Goal: Task Accomplishment & Management: Use online tool/utility

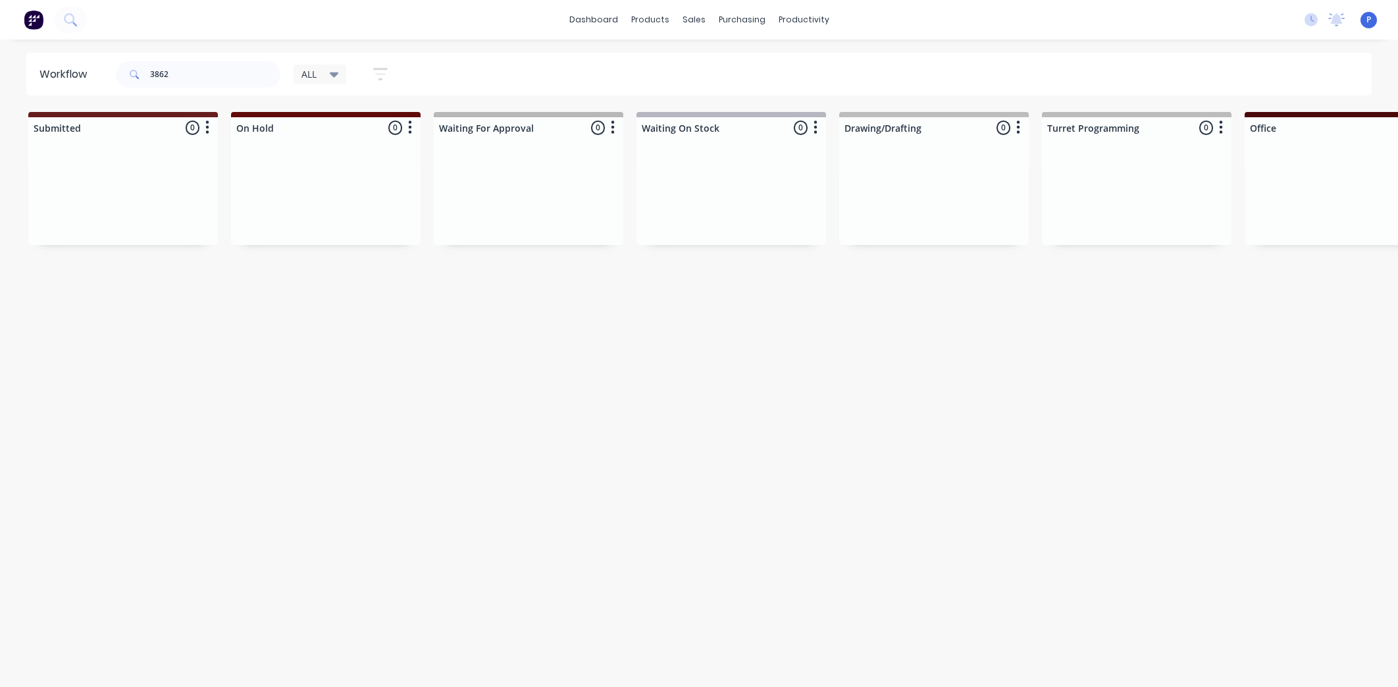
scroll to position [0, 2782]
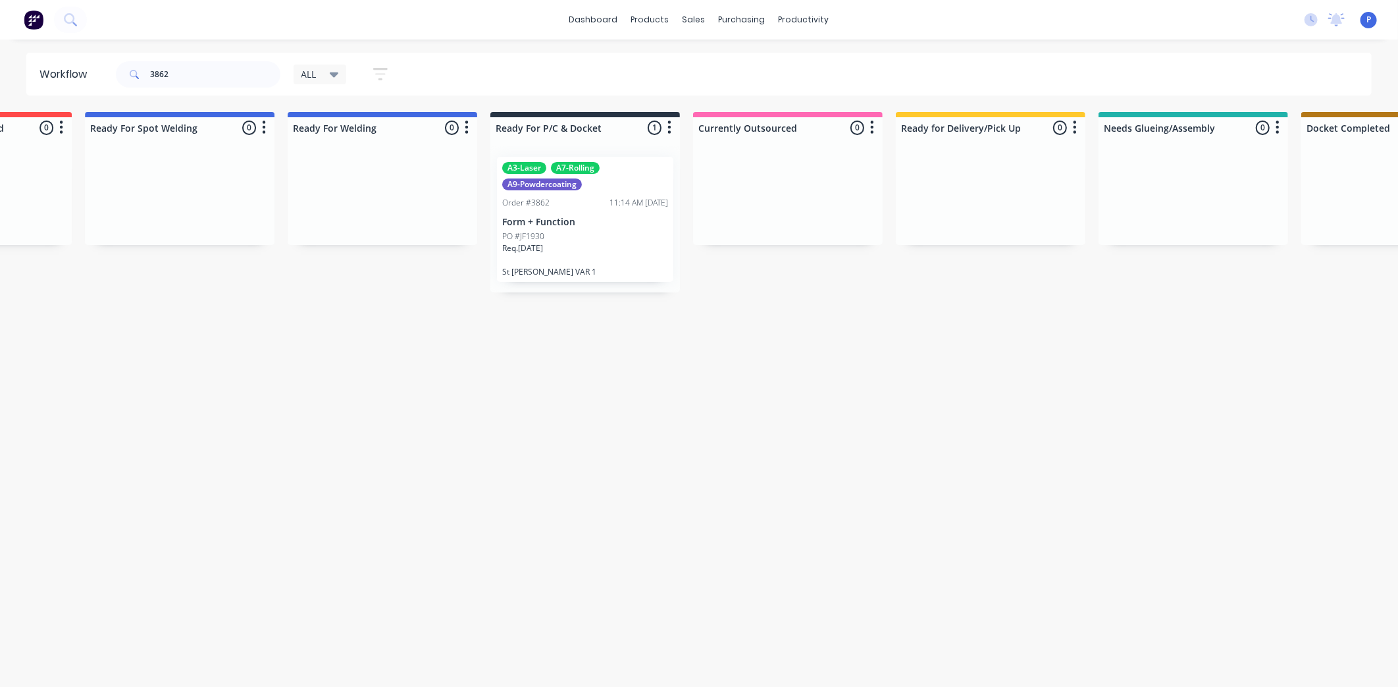
click at [201, 57] on div "3862" at bounding box center [198, 74] width 165 height 39
click at [204, 67] on input "3862" at bounding box center [215, 74] width 130 height 26
type input "3"
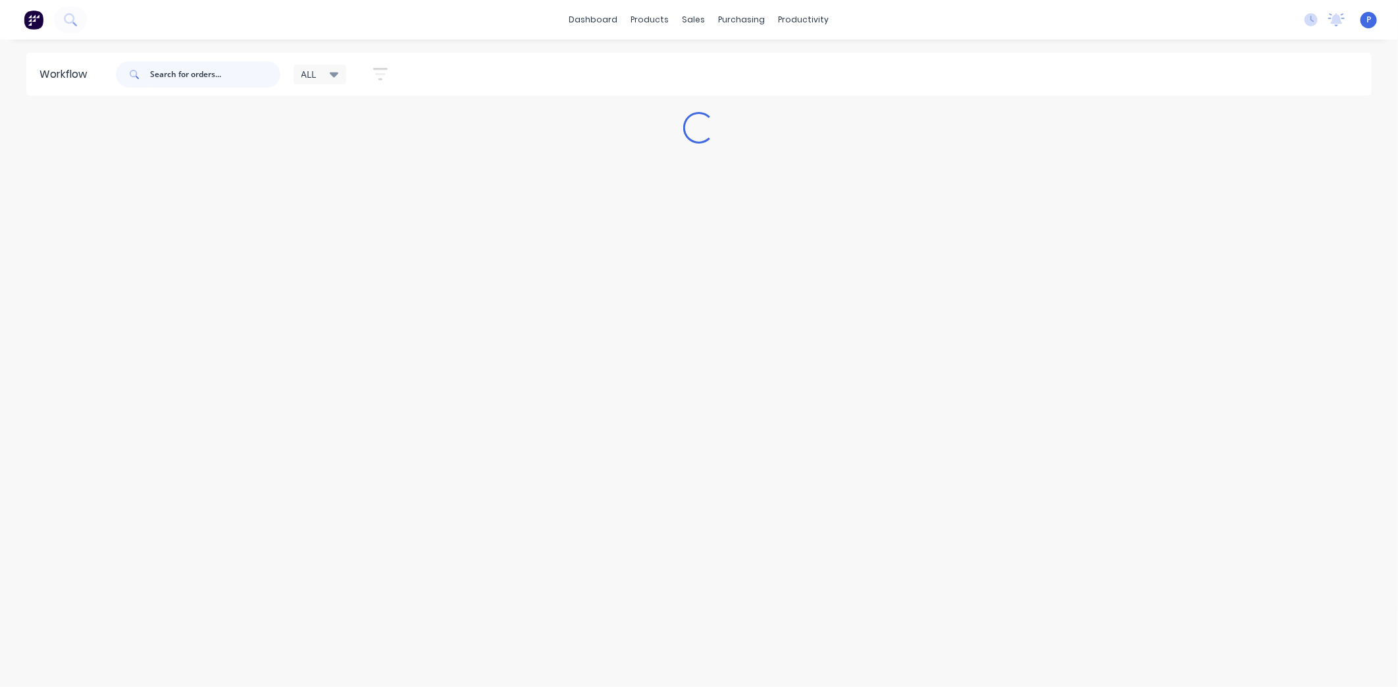
scroll to position [0, 0]
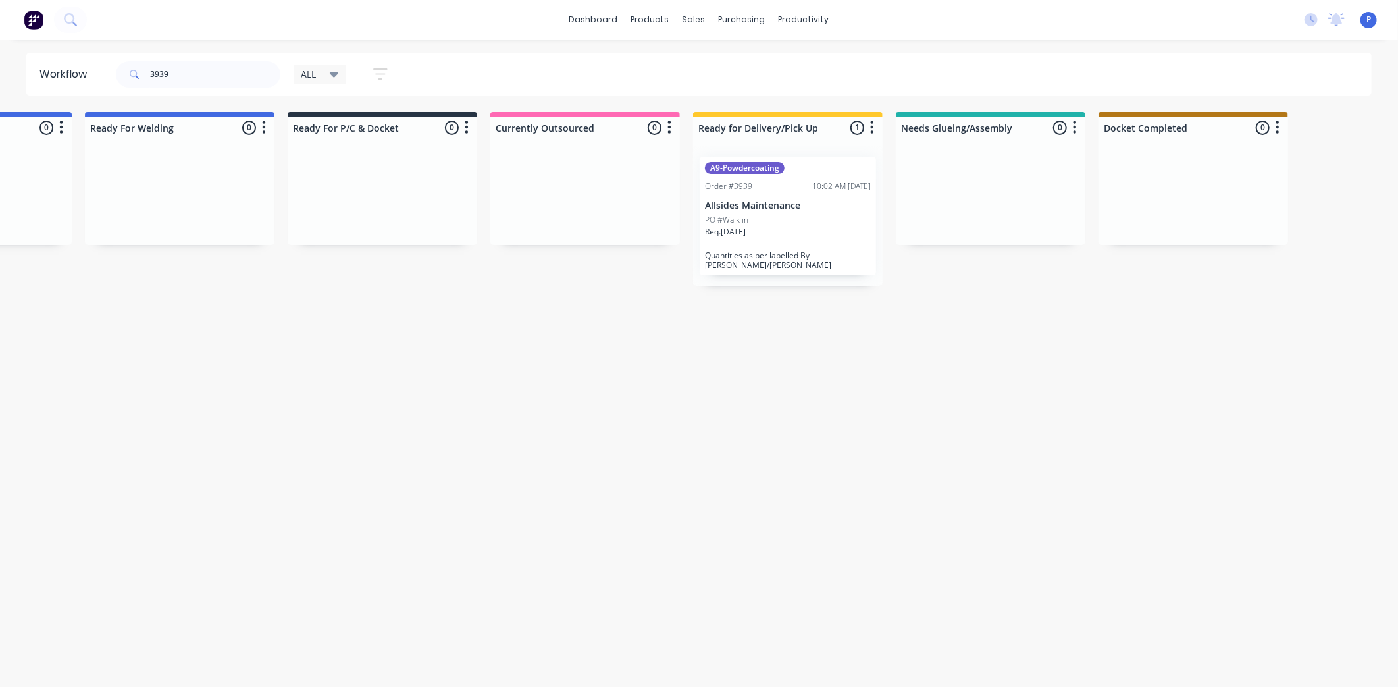
drag, startPoint x: 576, startPoint y: 344, endPoint x: 654, endPoint y: 359, distance: 79.1
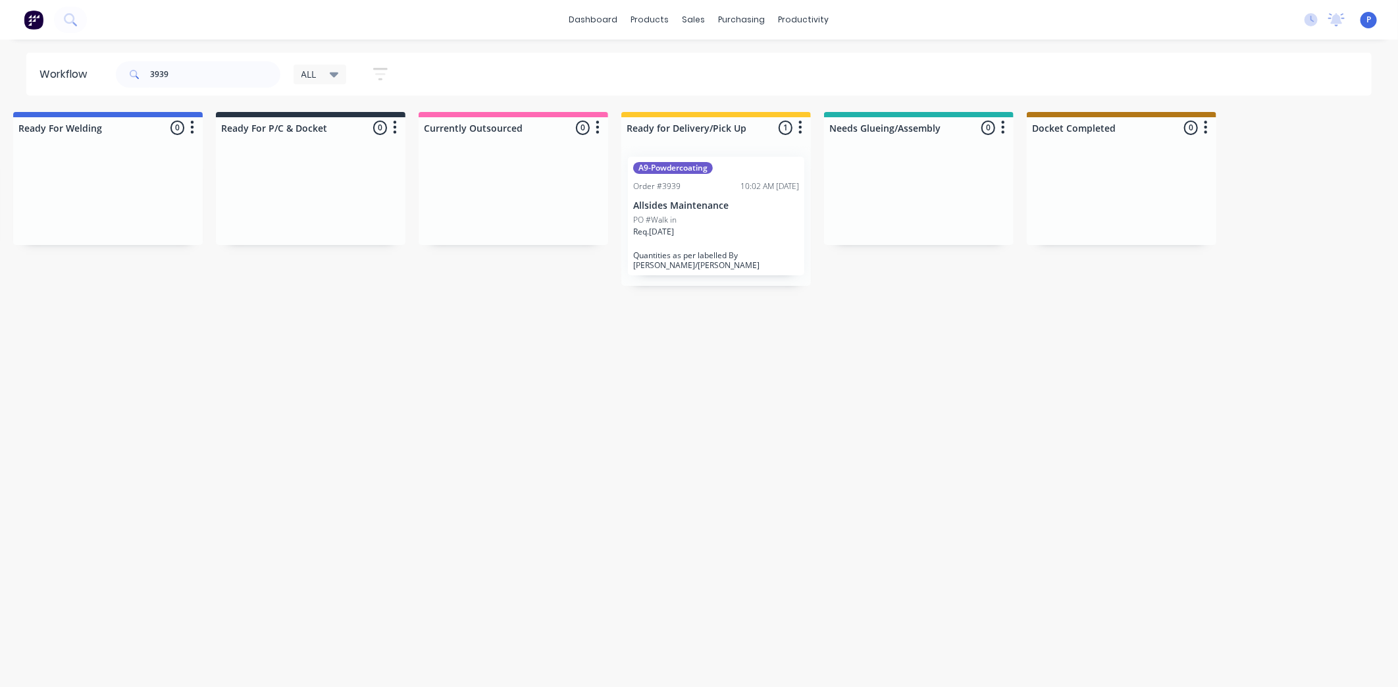
click at [698, 205] on p "Allsides Maintenance" at bounding box center [716, 205] width 166 height 11
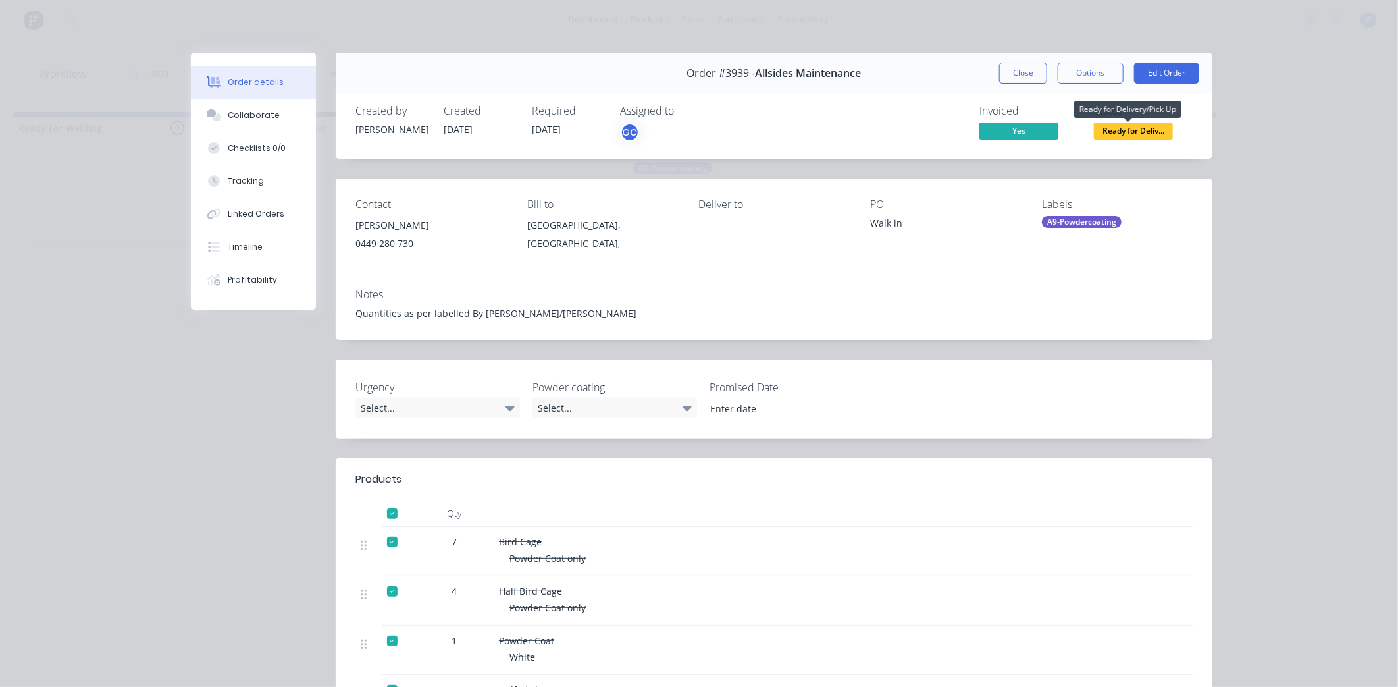
click at [1116, 128] on span "Ready for Deliv..." at bounding box center [1133, 130] width 79 height 16
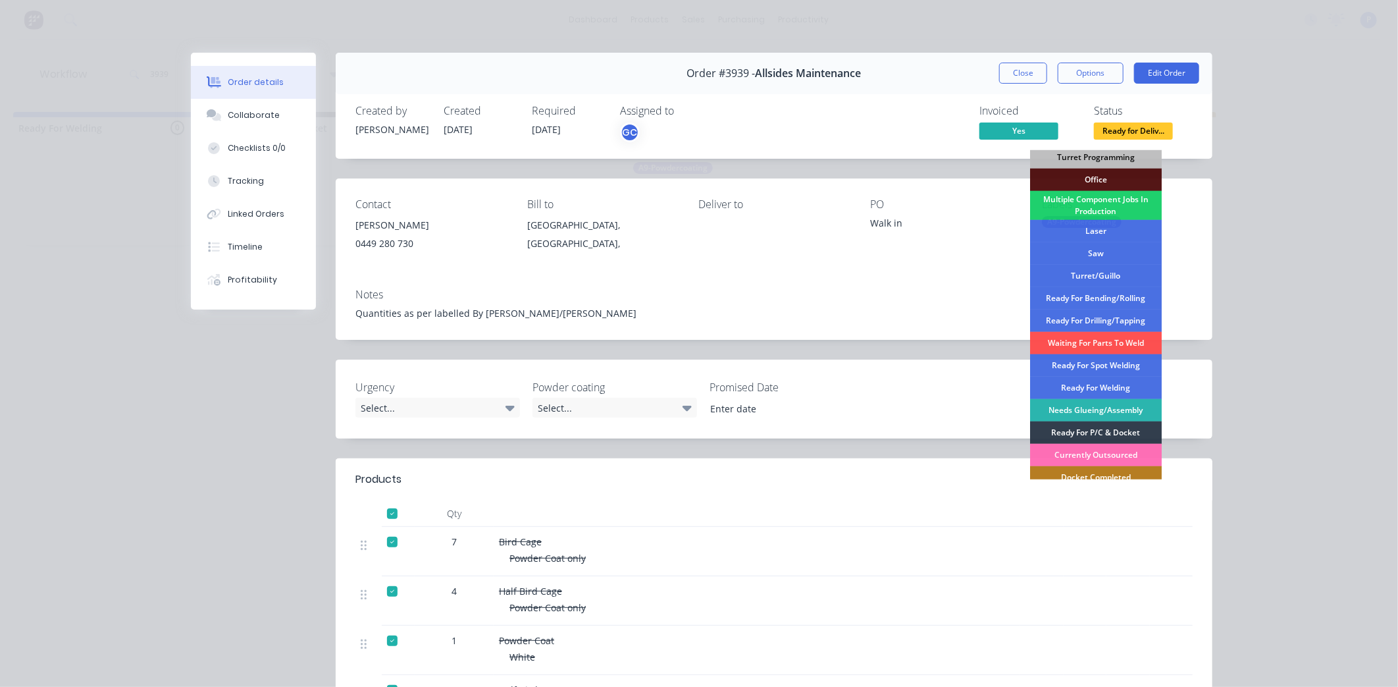
scroll to position [169, 0]
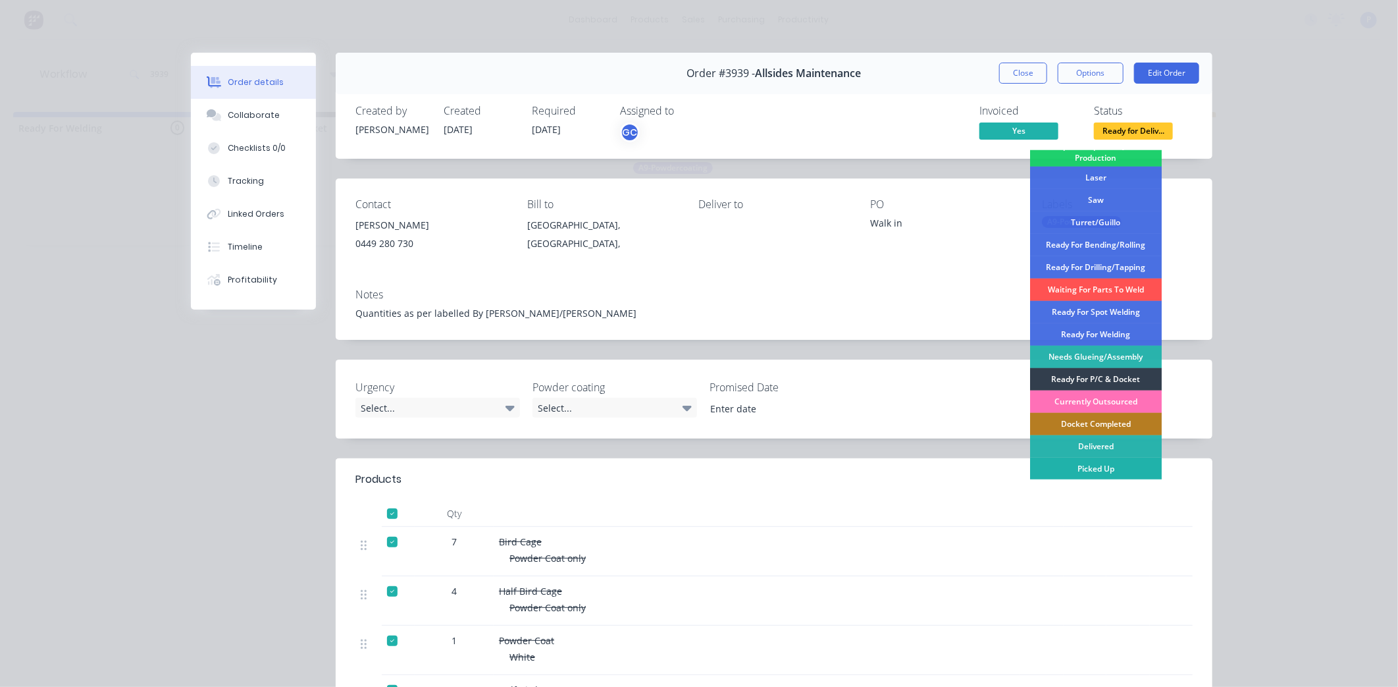
click at [1118, 464] on div "Picked Up" at bounding box center [1096, 468] width 132 height 22
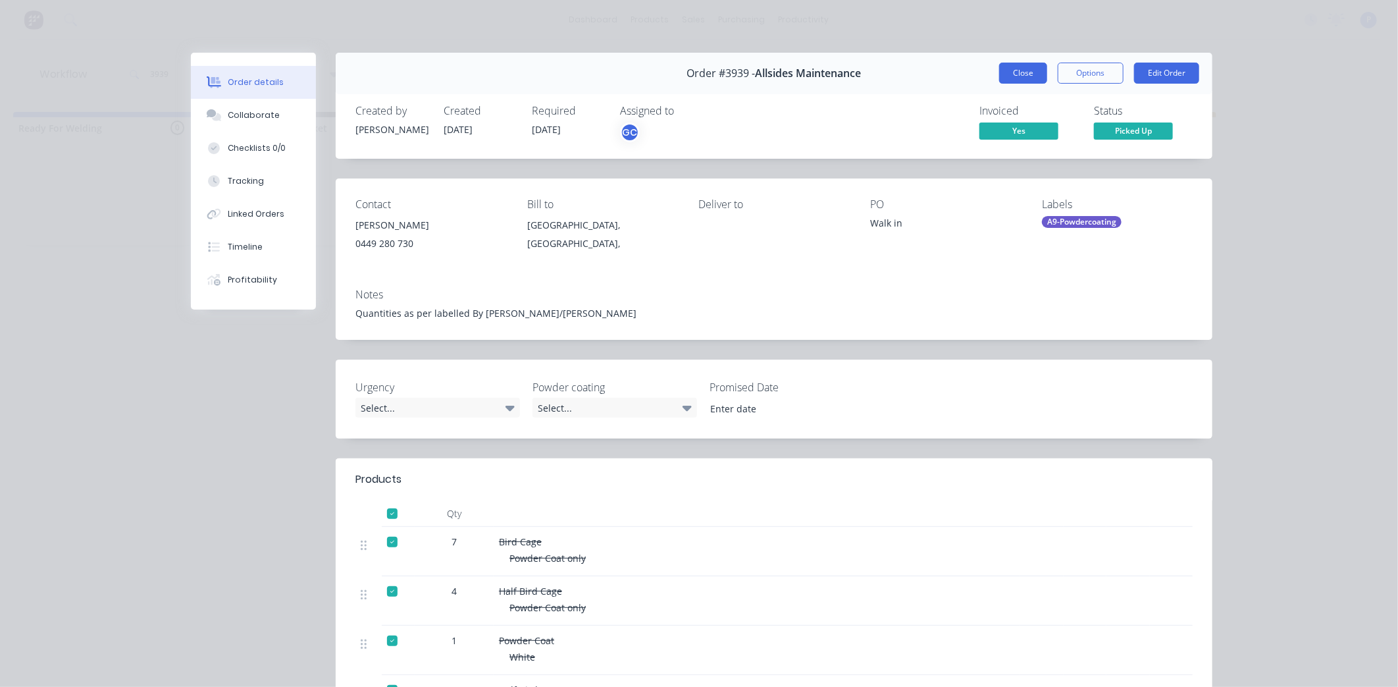
click at [1023, 68] on button "Close" at bounding box center [1023, 73] width 48 height 21
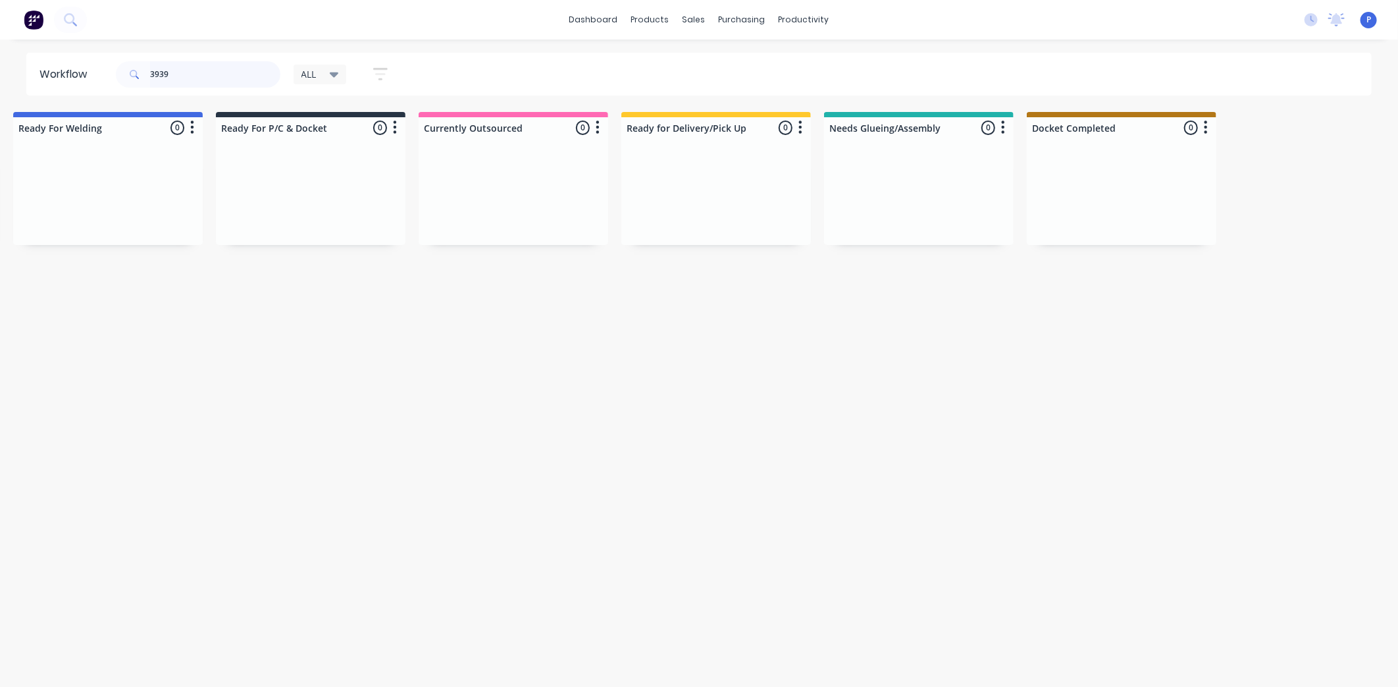
click at [244, 78] on input "3939" at bounding box center [215, 74] width 130 height 26
type input "3"
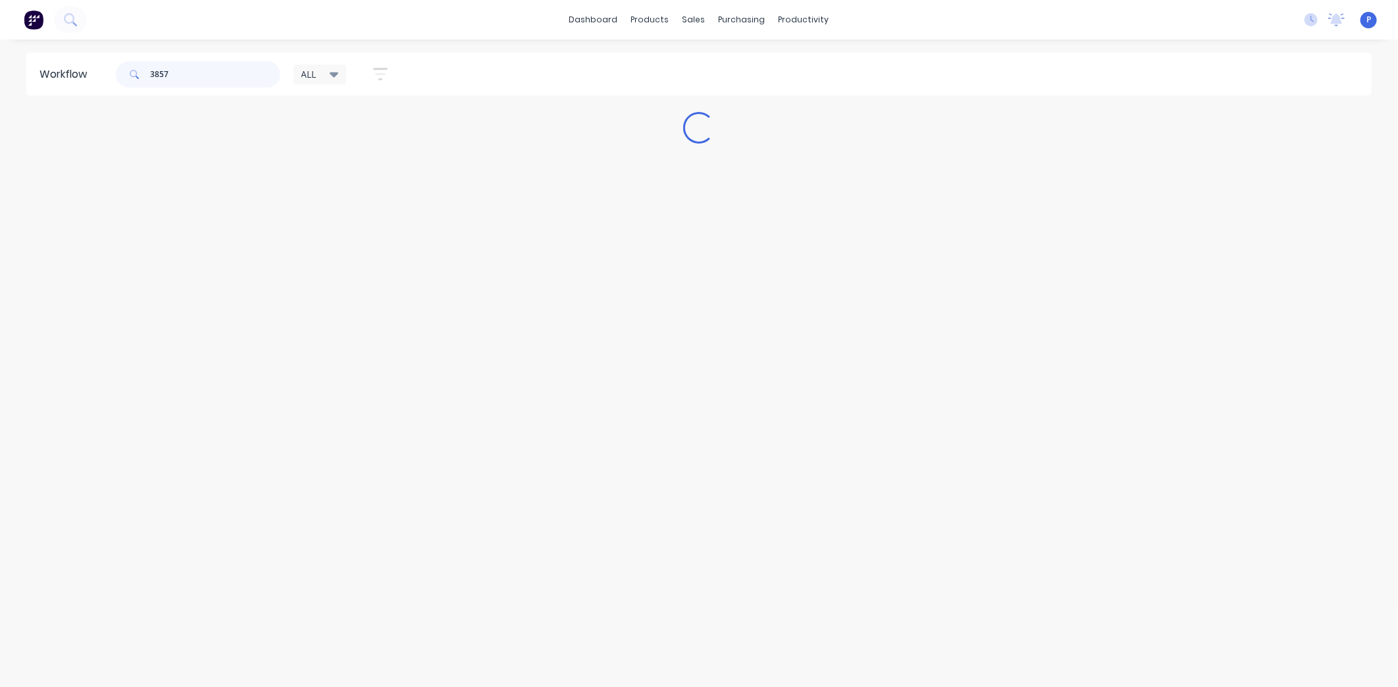
scroll to position [0, 0]
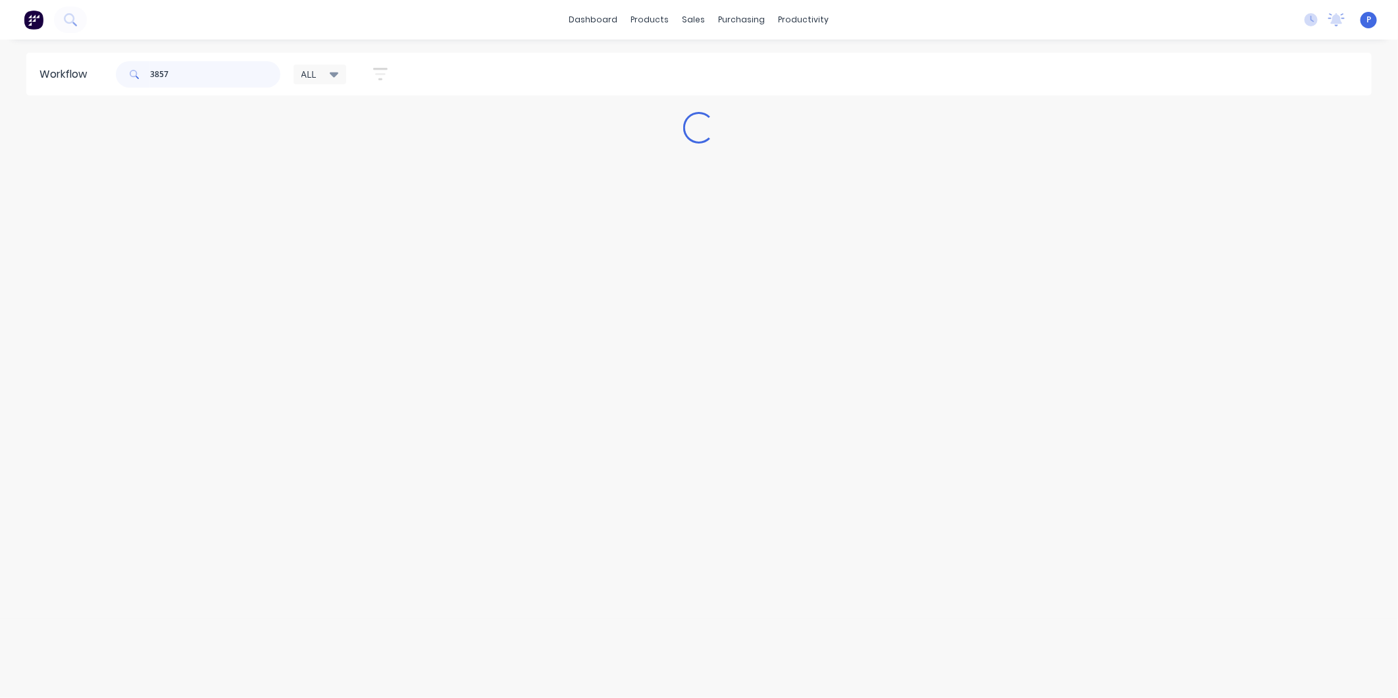
type input "3857"
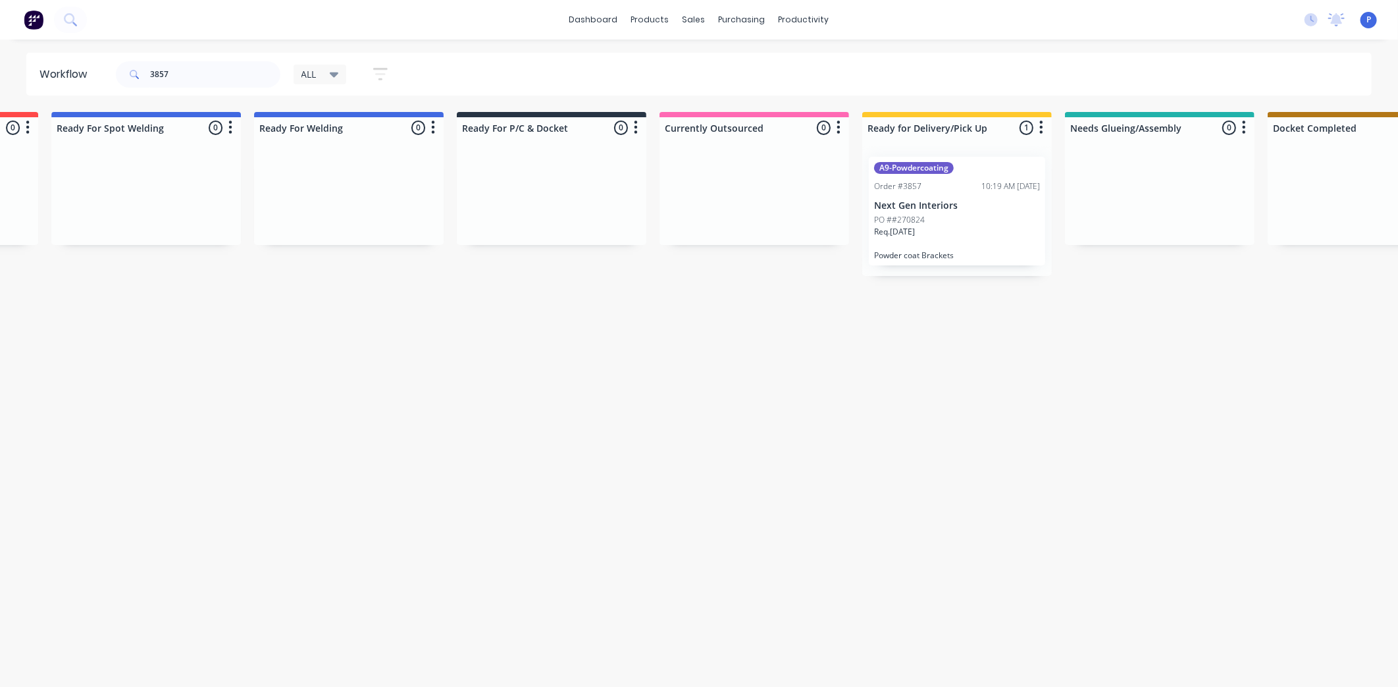
scroll to position [0, 3088]
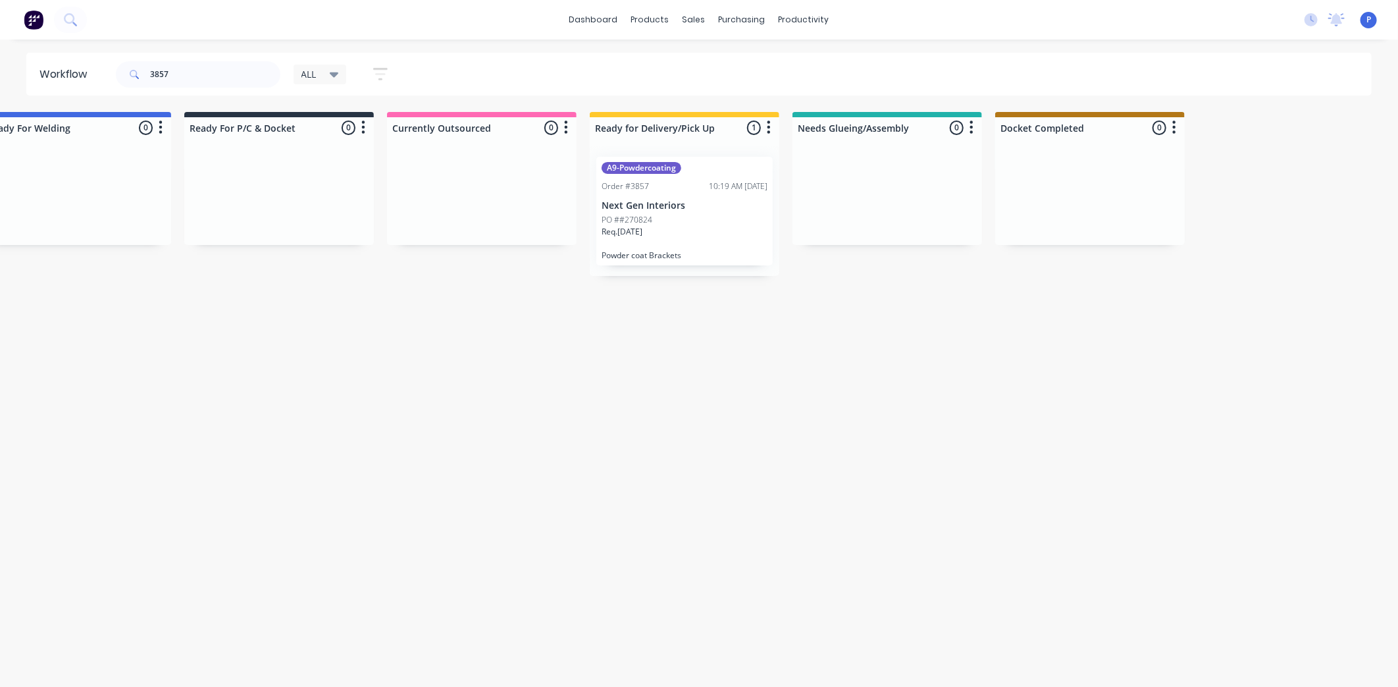
drag, startPoint x: 411, startPoint y: 359, endPoint x: 561, endPoint y: 395, distance: 154.4
click at [663, 198] on div "A9-Powdercoating Order #3857 10:19 AM [DATE] Next Gen Interiors PO ##270824 Req…" at bounding box center [684, 211] width 176 height 109
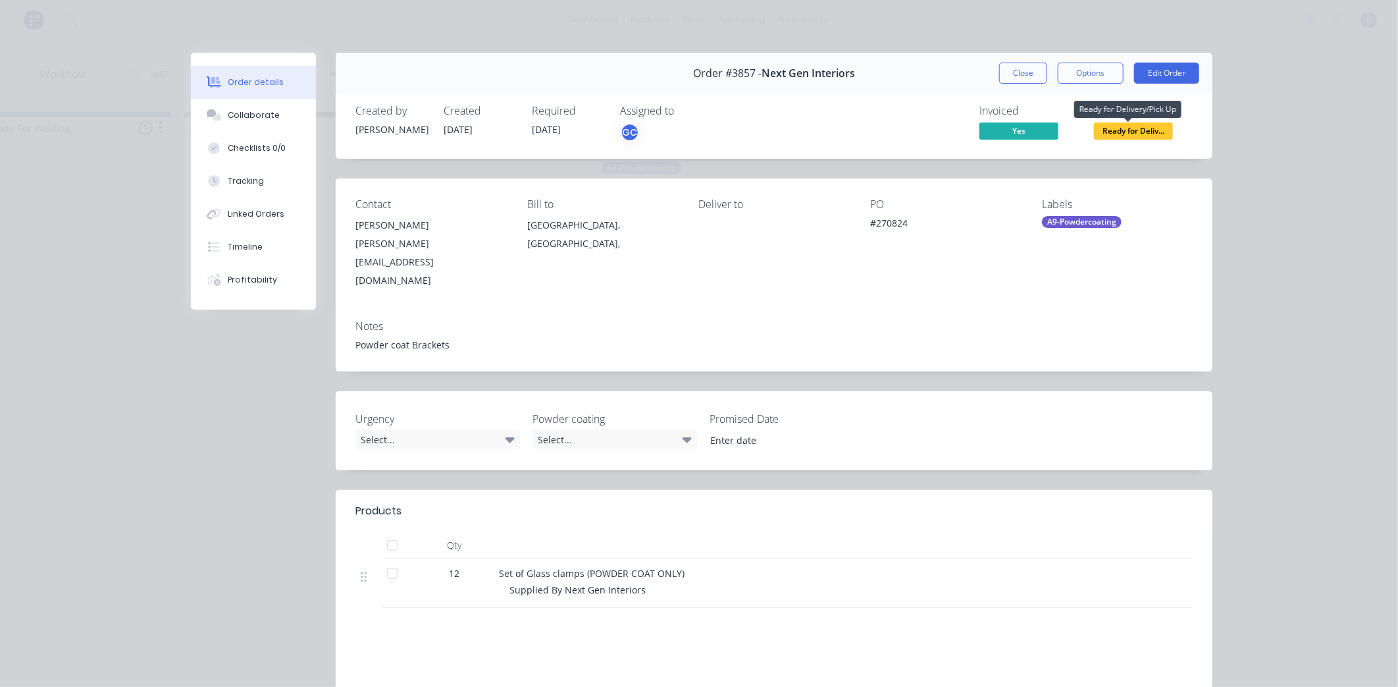
click at [1155, 129] on span "Ready for Deliv..." at bounding box center [1133, 130] width 79 height 16
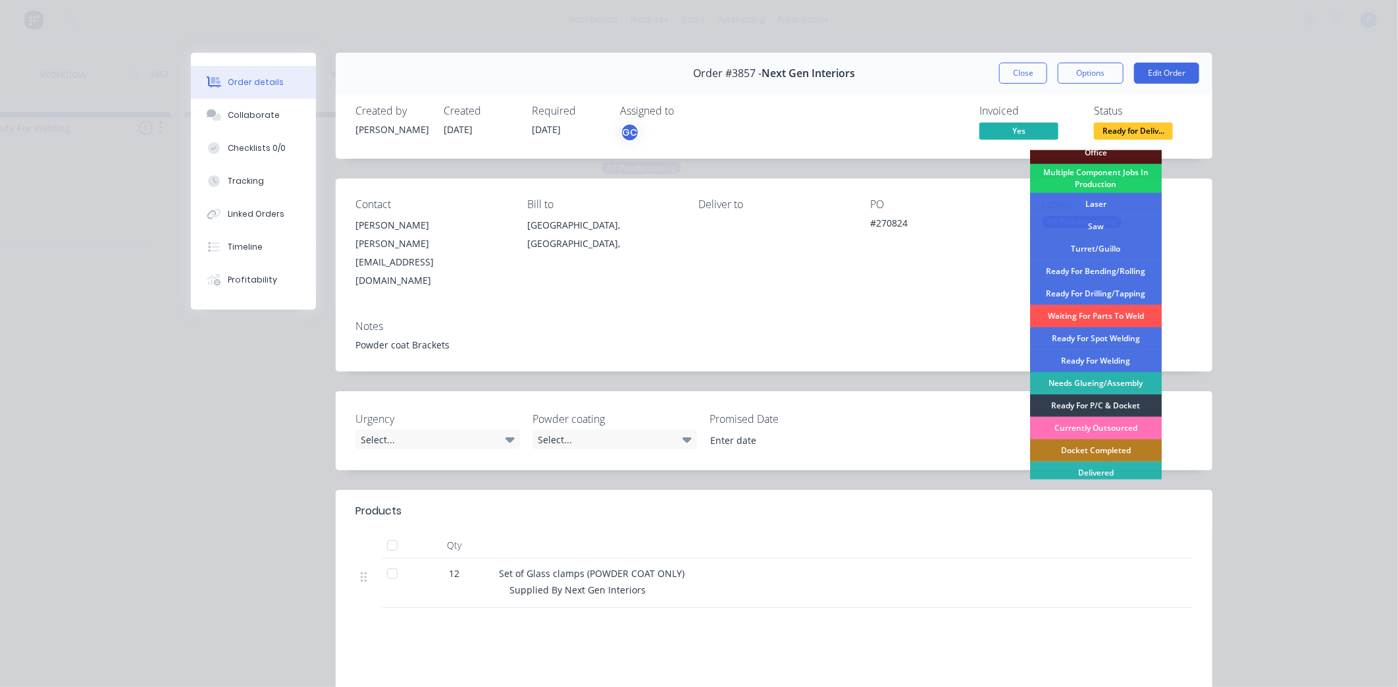
scroll to position [169, 0]
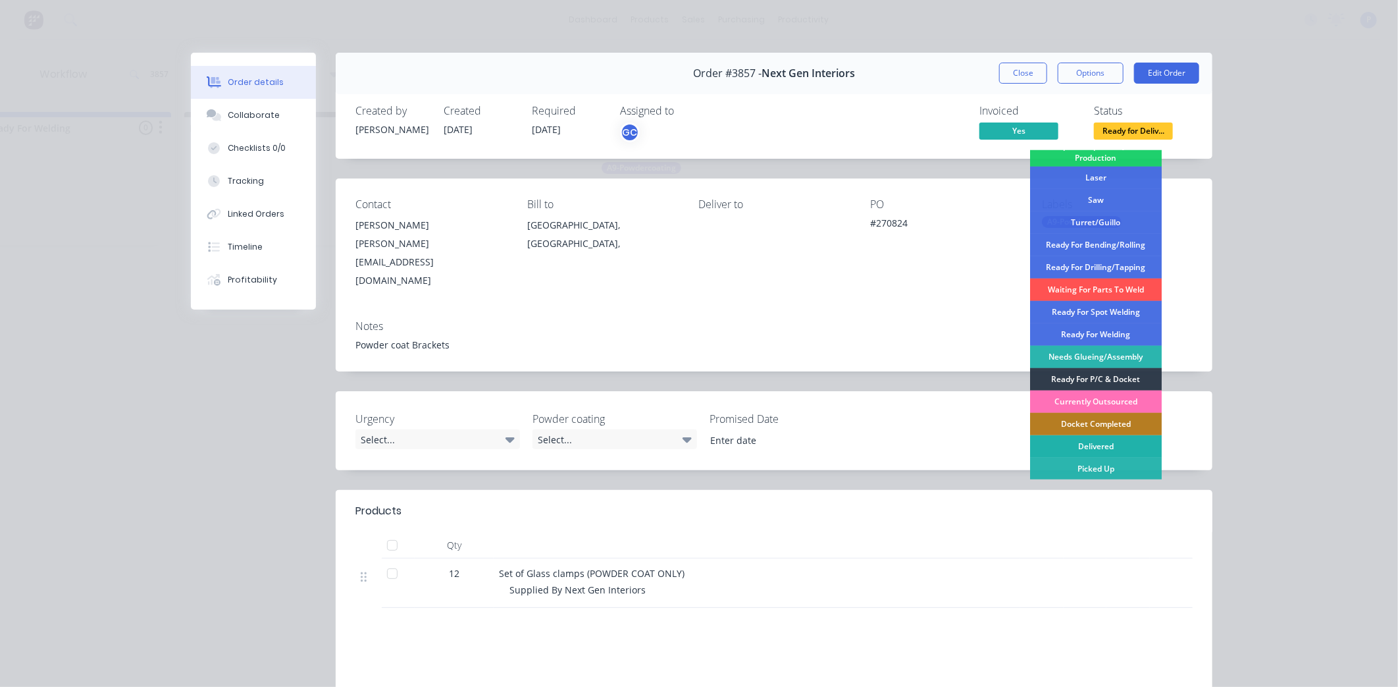
click at [1082, 446] on div "Delivered" at bounding box center [1096, 446] width 132 height 22
